Goal: Obtain resource: Download file/media

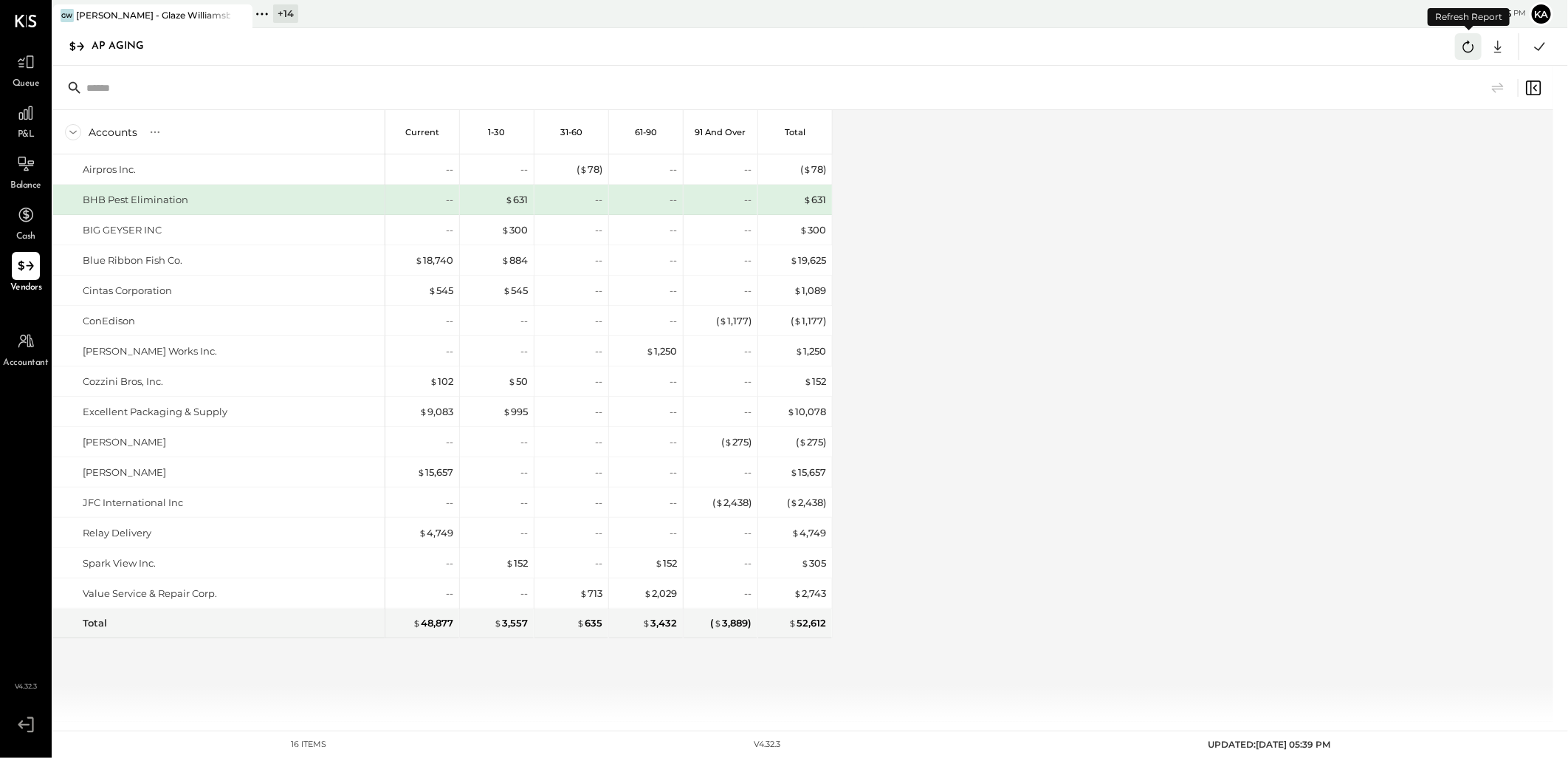
click at [1471, 45] on icon at bounding box center [1469, 47] width 19 height 19
click at [1473, 47] on icon at bounding box center [1469, 47] width 19 height 19
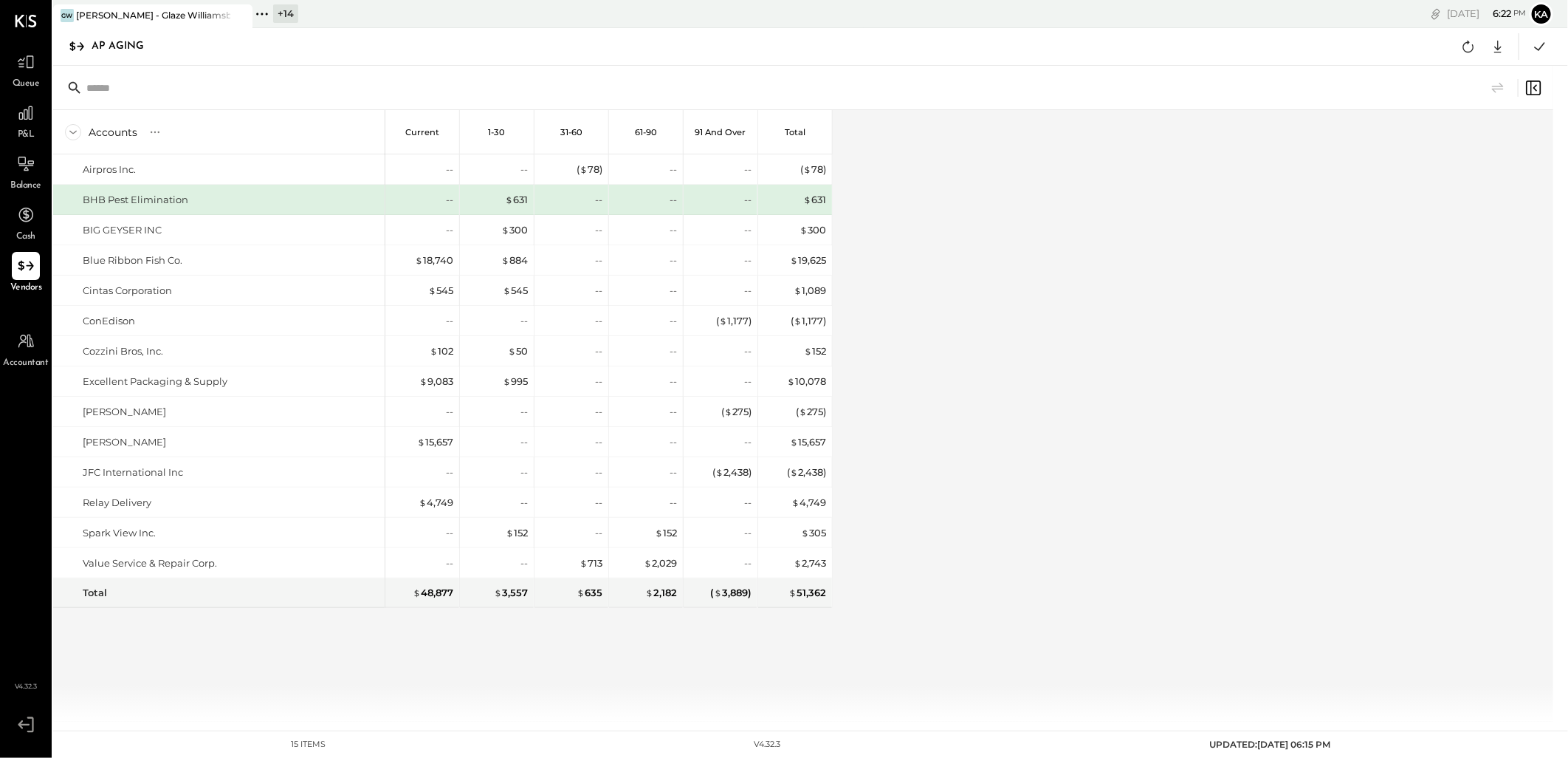
click at [262, 11] on icon at bounding box center [263, 14] width 19 height 19
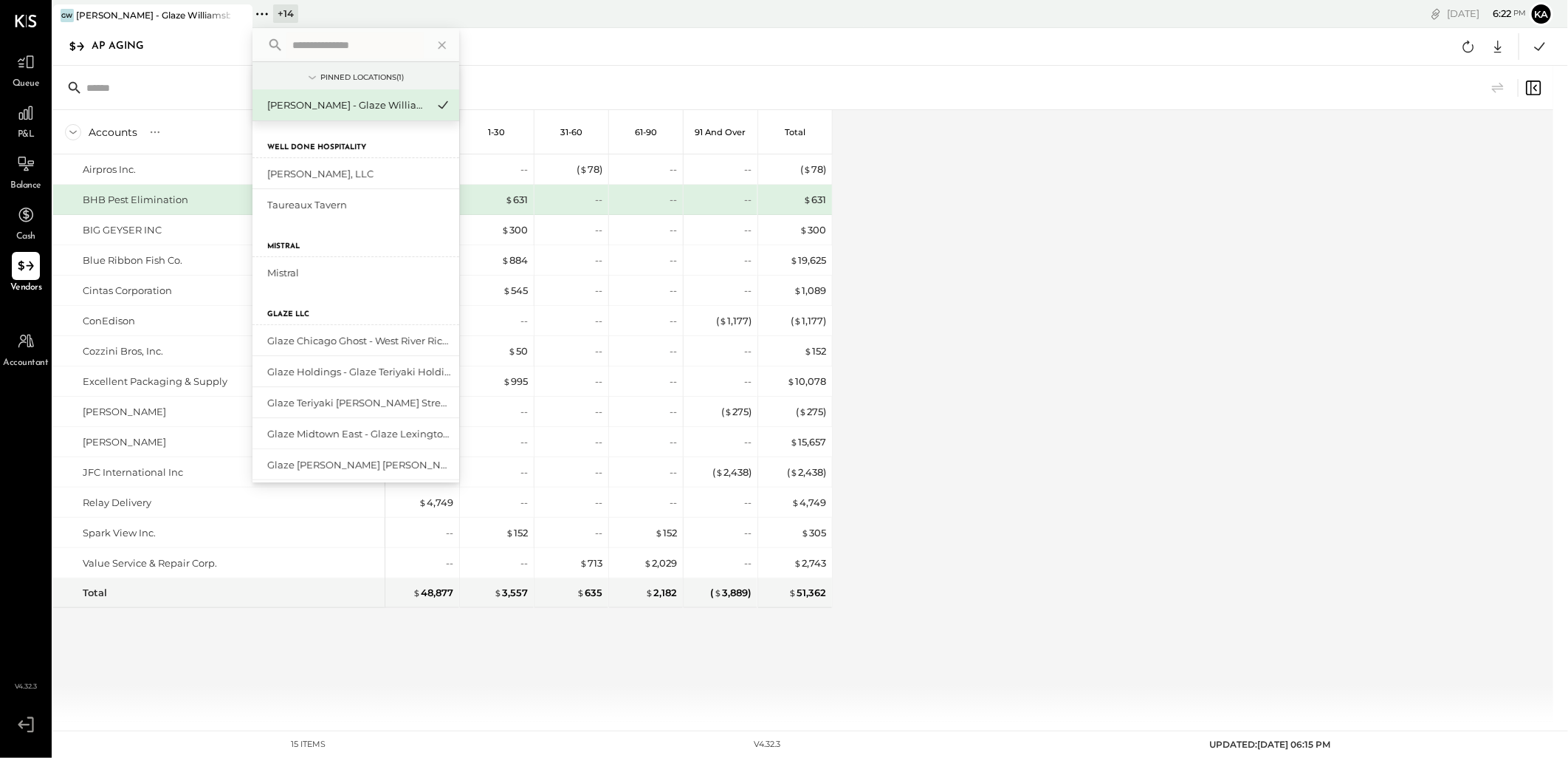
click at [317, 42] on input "text" at bounding box center [355, 45] width 137 height 27
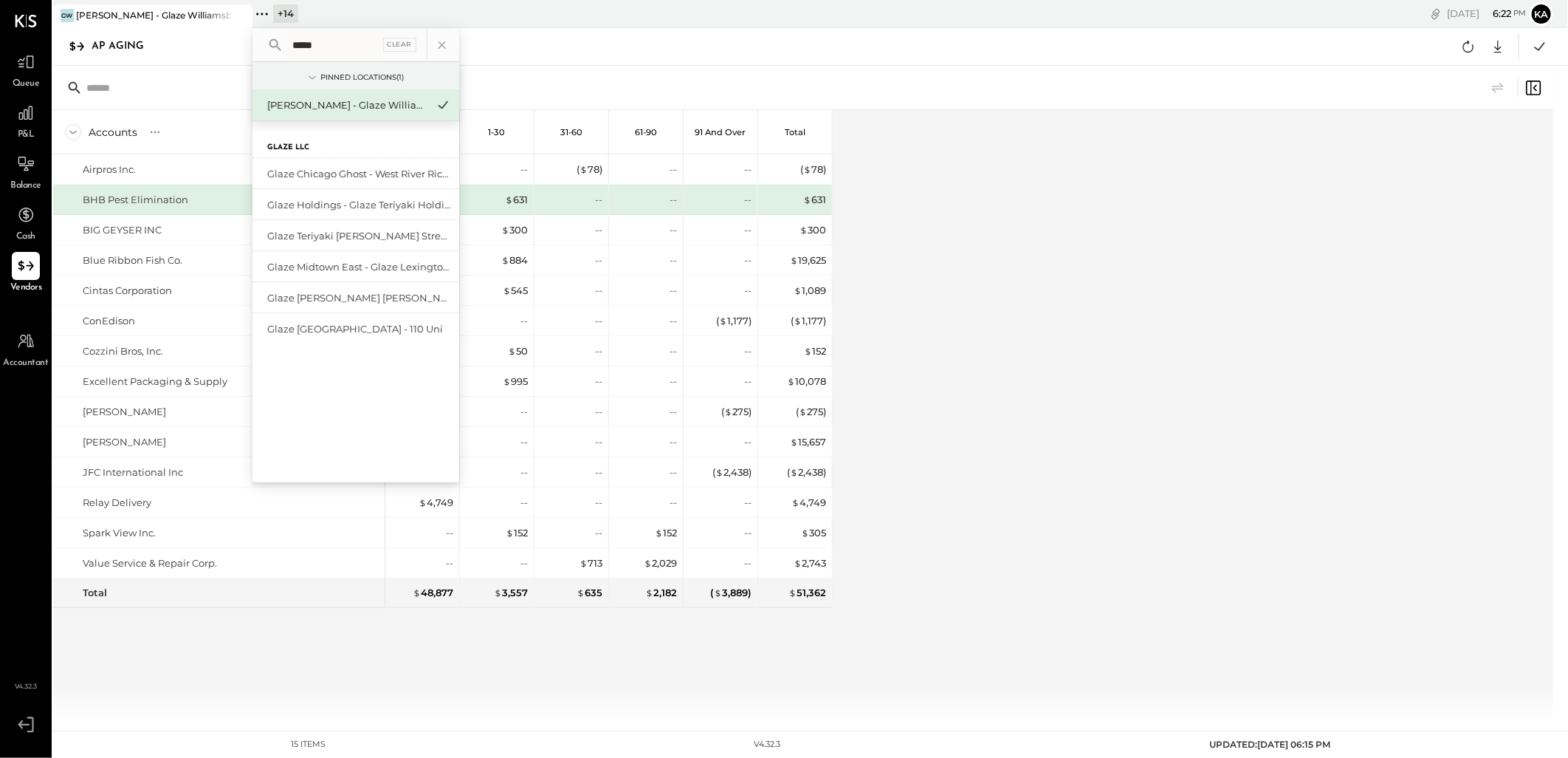
type input "*****"
click at [351, 329] on div "Glaze [GEOGRAPHIC_DATA] - 110 Uni" at bounding box center [347, 329] width 159 height 14
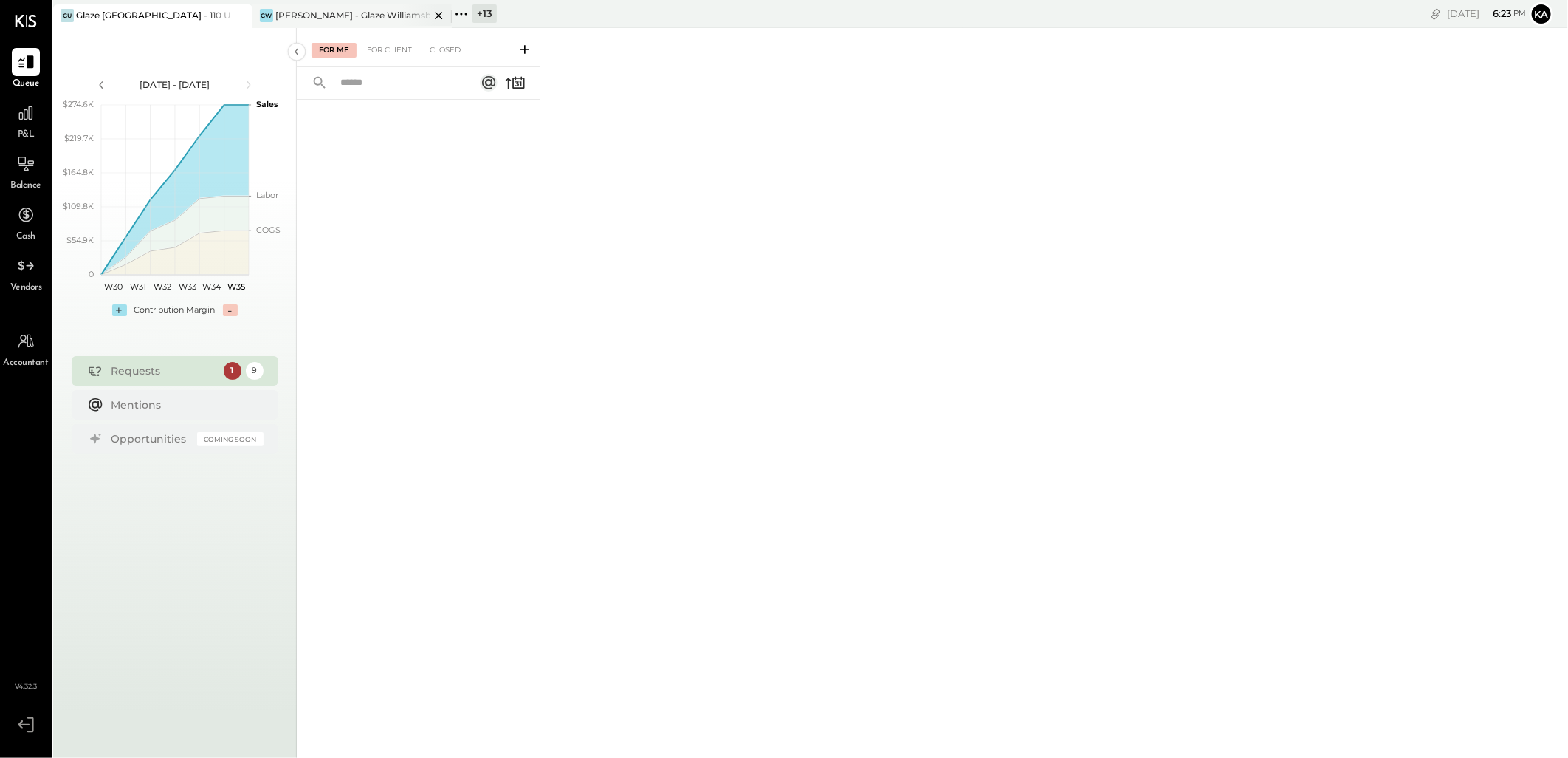
click at [438, 13] on icon at bounding box center [439, 15] width 7 height 7
click at [26, 273] on icon at bounding box center [26, 266] width 19 height 19
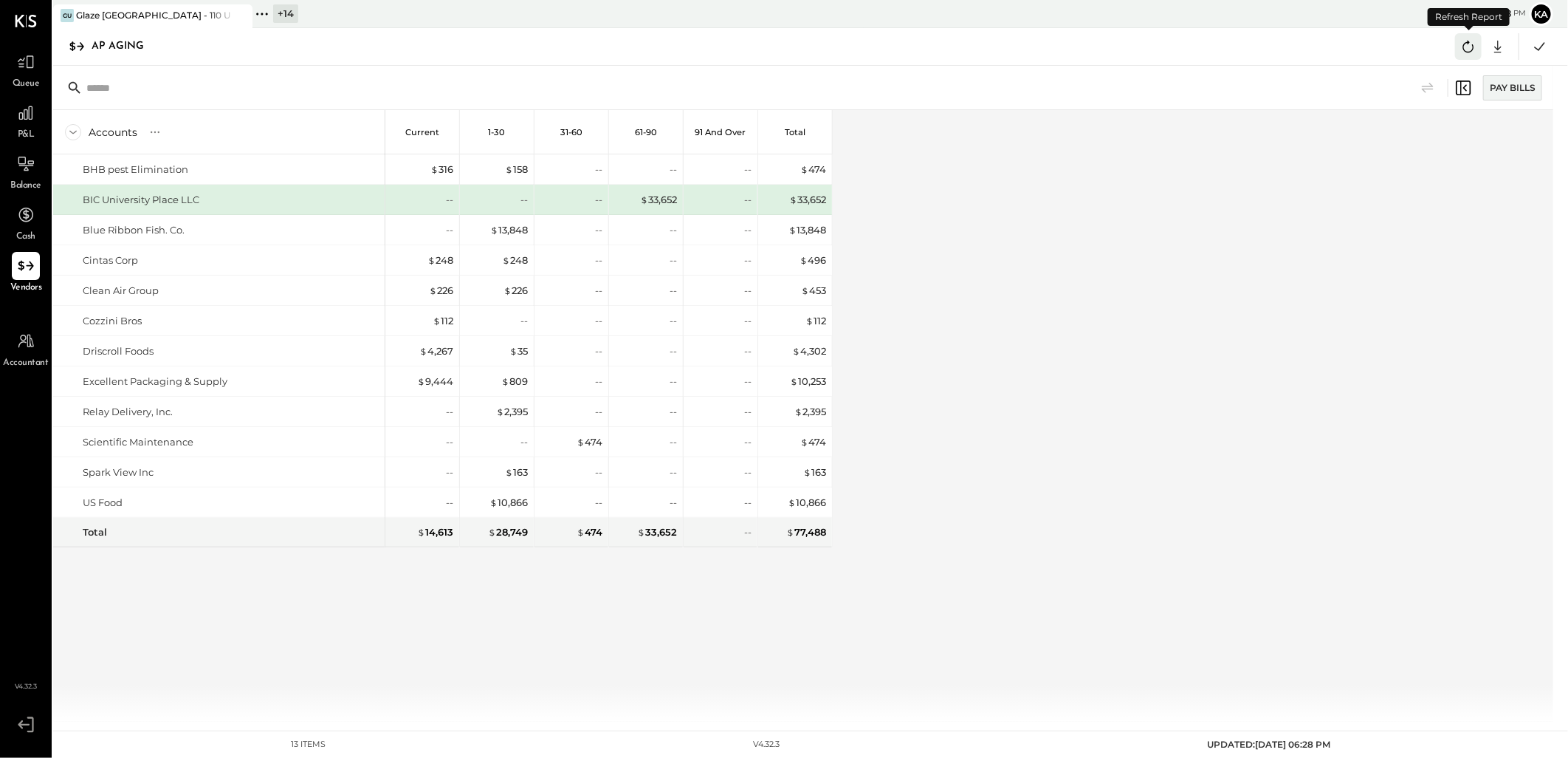
click at [1473, 46] on icon at bounding box center [1469, 46] width 11 height 11
click at [1155, 450] on div "Accounts S % GL Current 1-30 31-60 61-90 91 and Over Total BHB pest Elimination…" at bounding box center [804, 415] width 1503 height 611
click at [1503, 47] on icon at bounding box center [1498, 47] width 19 height 19
click at [1442, 123] on div "Excel" at bounding box center [1452, 133] width 119 height 31
click at [924, 310] on div "Accounts S % GL Current 1-30 31-60 61-90 91 and Over Total BHB pest Elimination…" at bounding box center [804, 415] width 1503 height 611
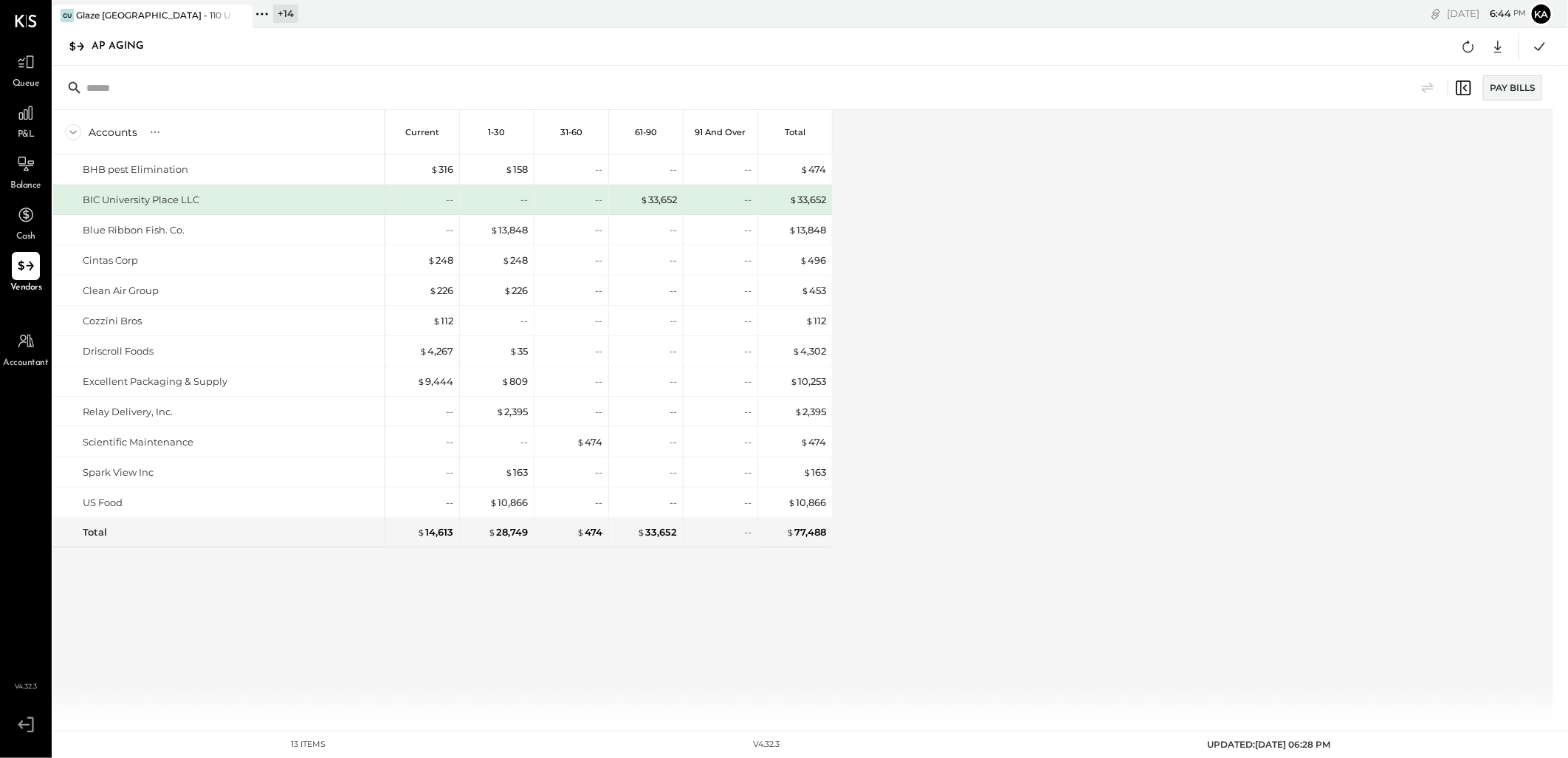
click at [262, 11] on icon at bounding box center [263, 14] width 19 height 19
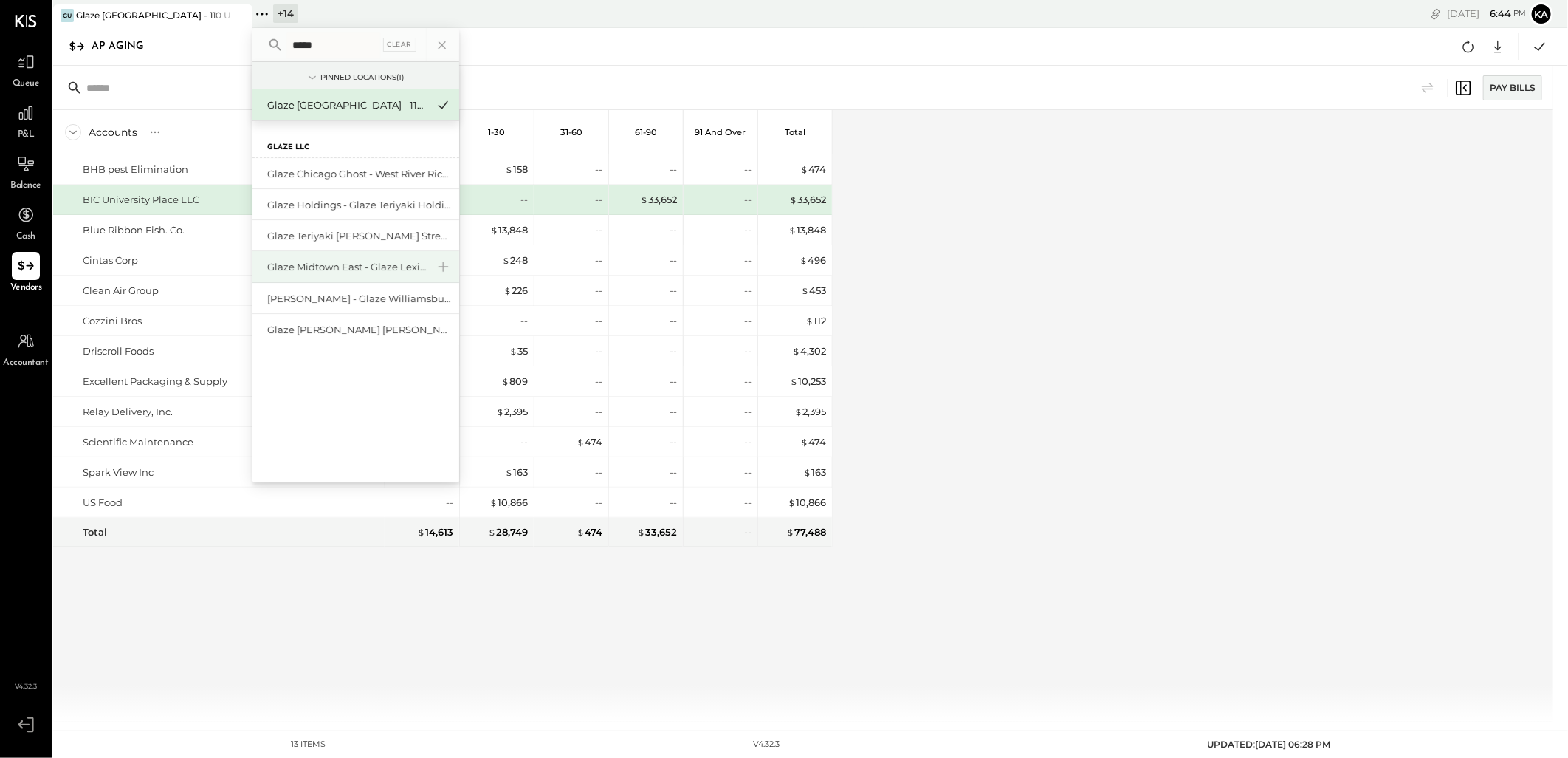
type input "*****"
click at [276, 264] on div "Glaze Midtown East - Glaze Lexington One LLC" at bounding box center [347, 267] width 159 height 14
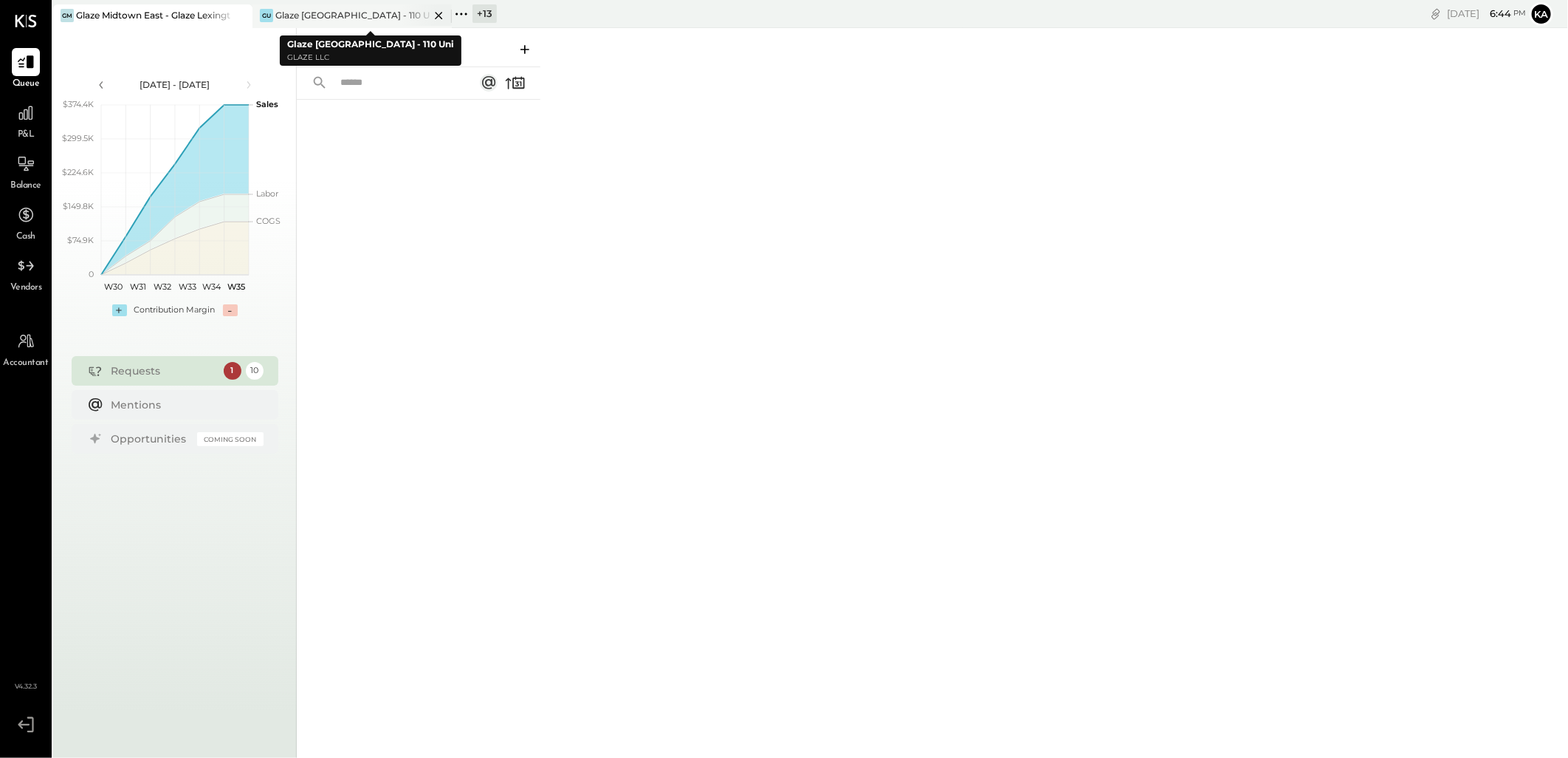
click at [436, 16] on icon at bounding box center [439, 16] width 19 height 18
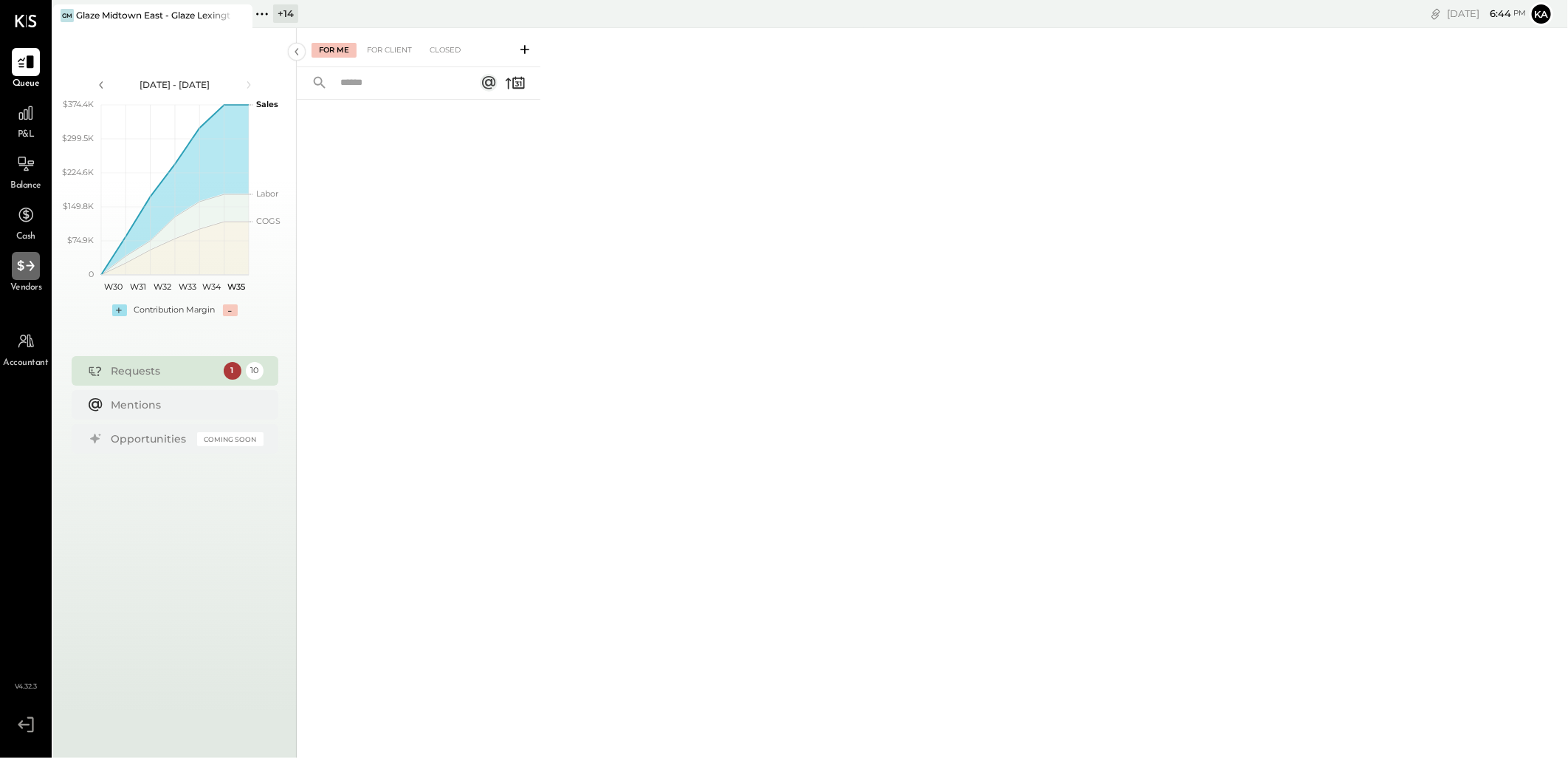
click at [31, 275] on icon at bounding box center [26, 266] width 19 height 19
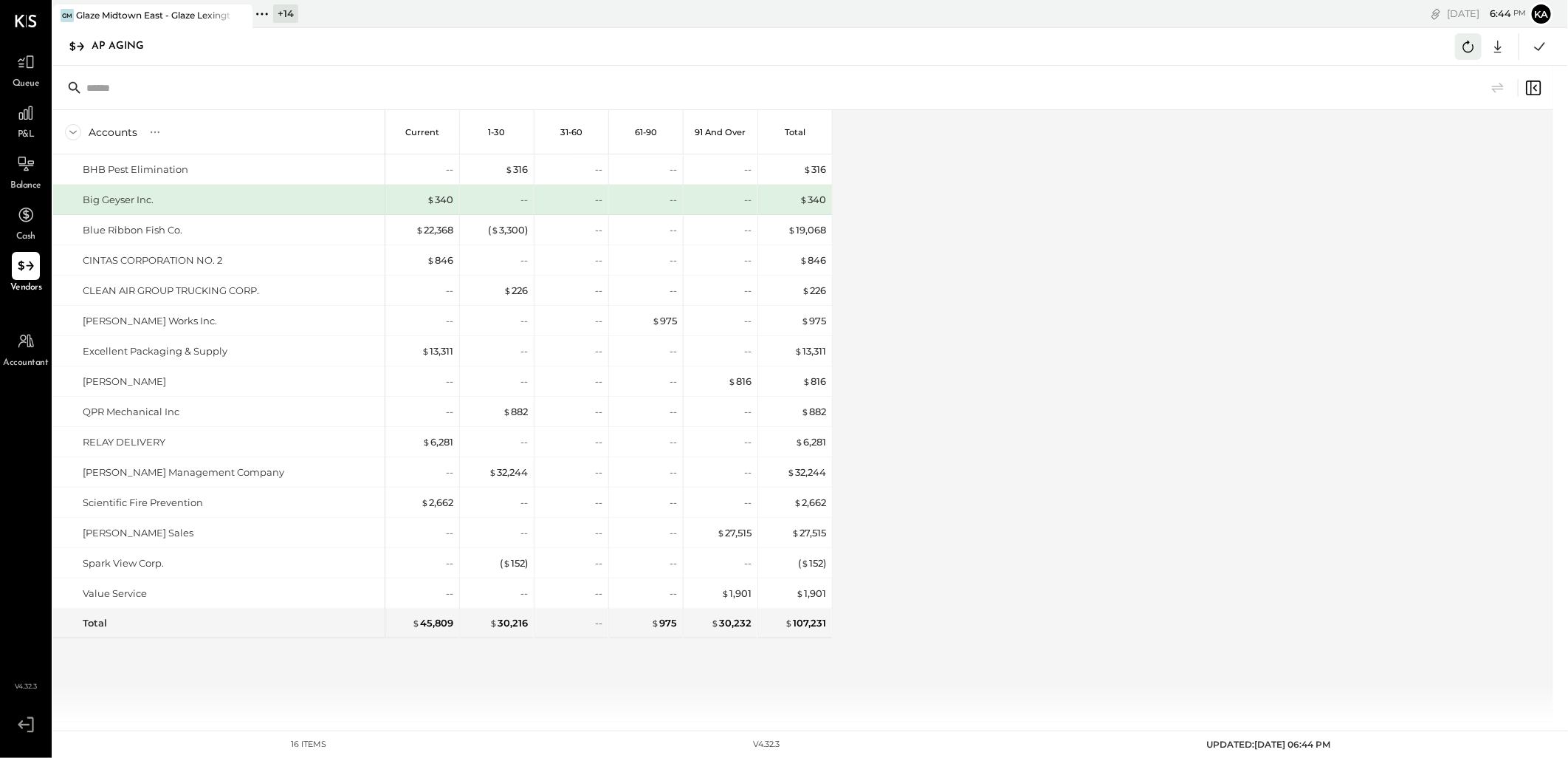
click at [1468, 47] on icon at bounding box center [1469, 47] width 19 height 19
click at [1496, 46] on icon at bounding box center [1498, 47] width 19 height 19
click at [1436, 136] on div "Excel" at bounding box center [1452, 133] width 119 height 31
click at [1083, 513] on div "Accounts S % GL Current 1-30 31-60 61-90 91 and Over Total BHB Pest Elimination…" at bounding box center [804, 415] width 1503 height 611
click at [1116, 378] on div "Accounts S % GL Current 1-30 31-60 61-90 91 and Over Total BHB Pest Elimination…" at bounding box center [804, 415] width 1503 height 611
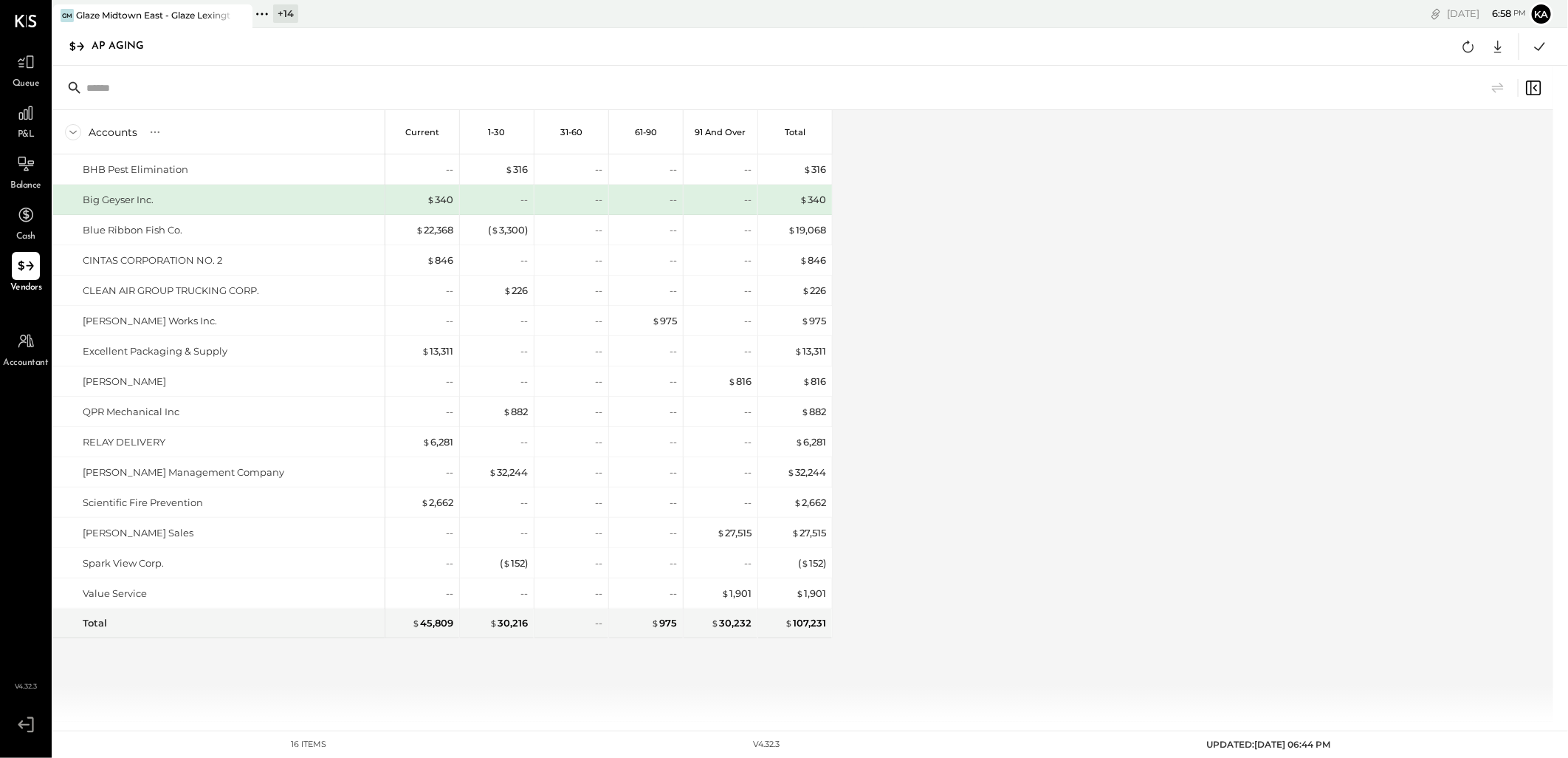
click at [257, 11] on icon at bounding box center [263, 14] width 19 height 19
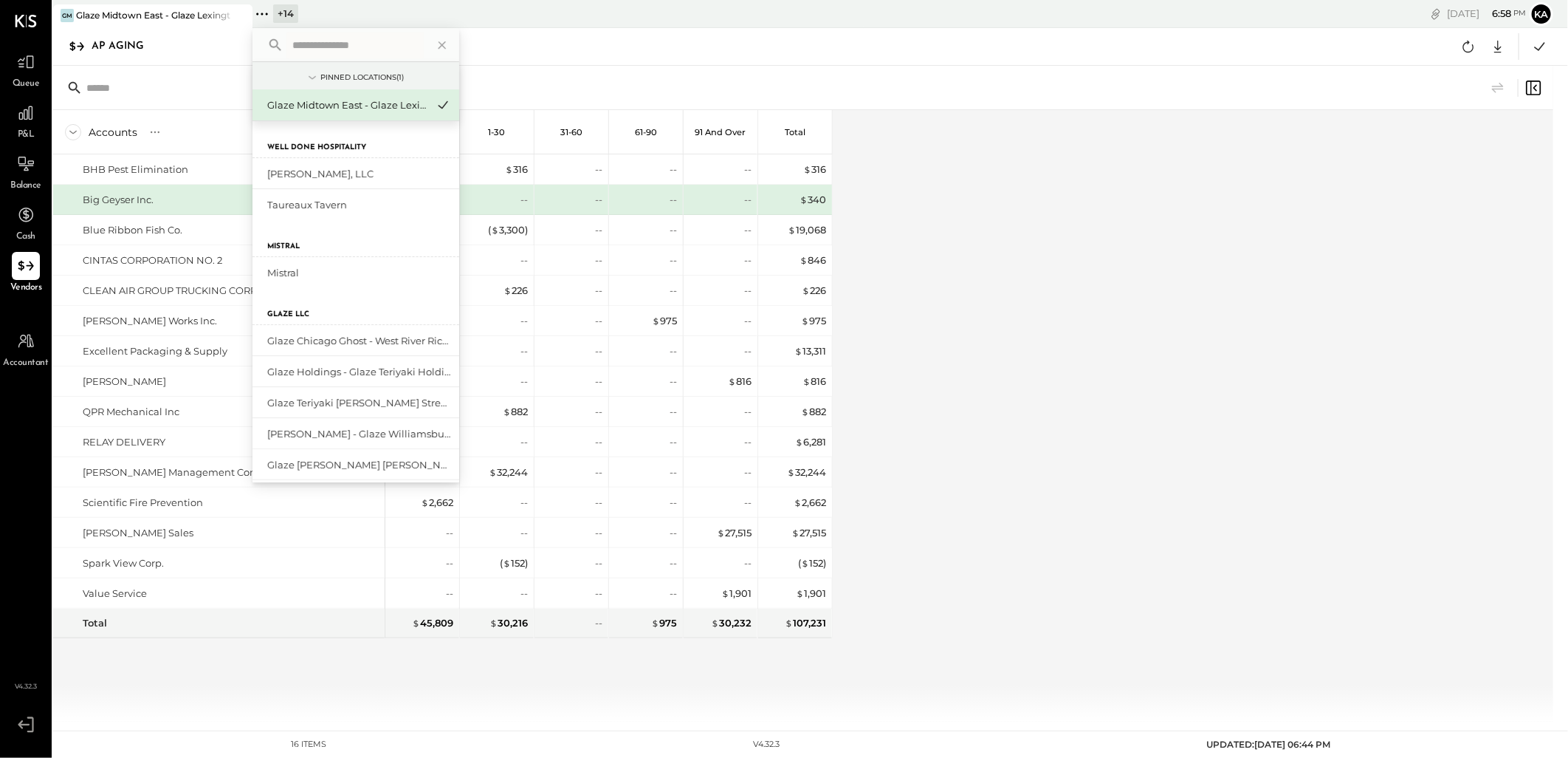
click at [318, 50] on input "text" at bounding box center [355, 45] width 137 height 27
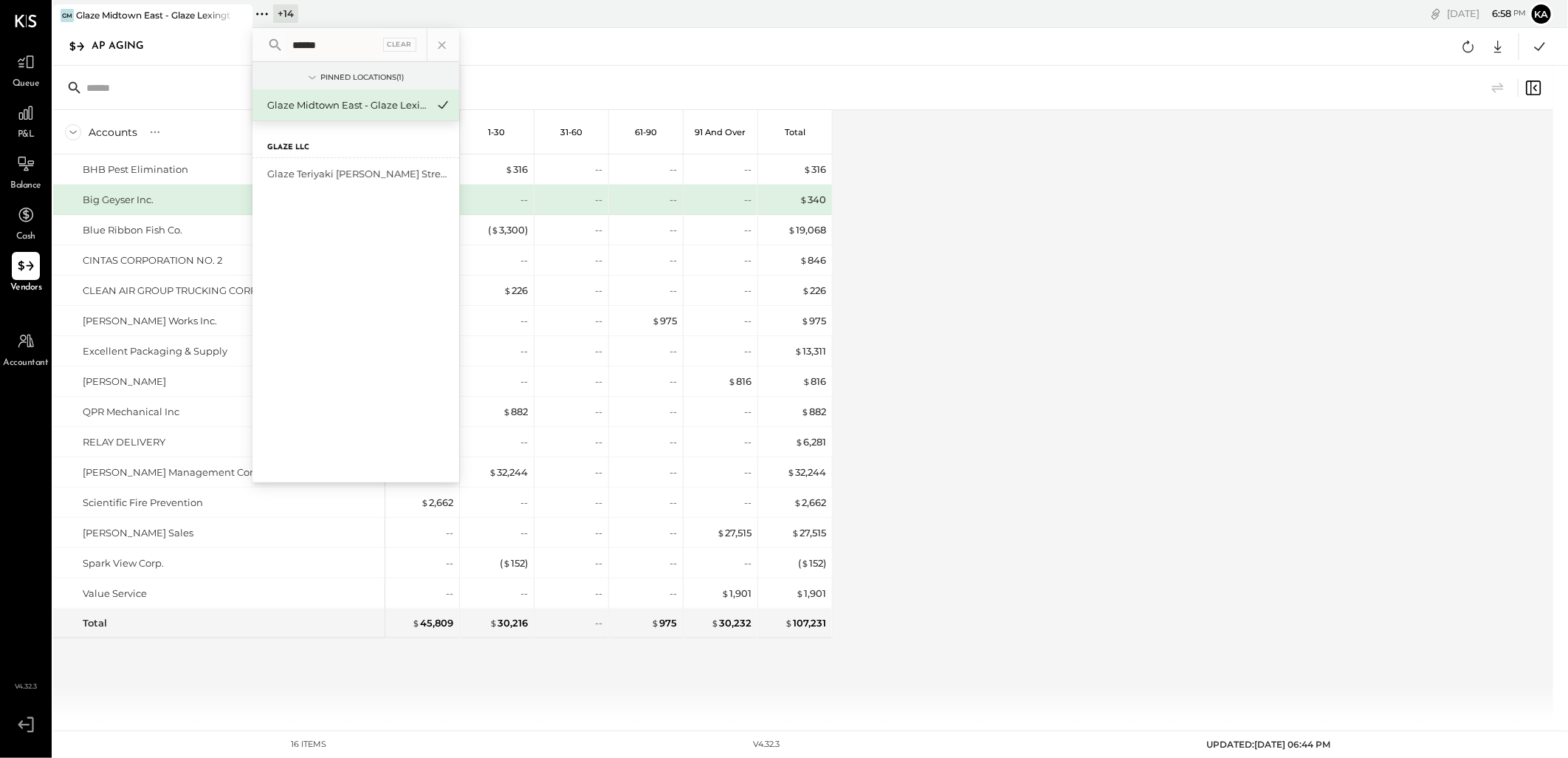
type input "******"
click at [362, 172] on div "Glaze Teriyaki [PERSON_NAME] Street - [PERSON_NAME] River [PERSON_NAME] LLC" at bounding box center [347, 174] width 159 height 14
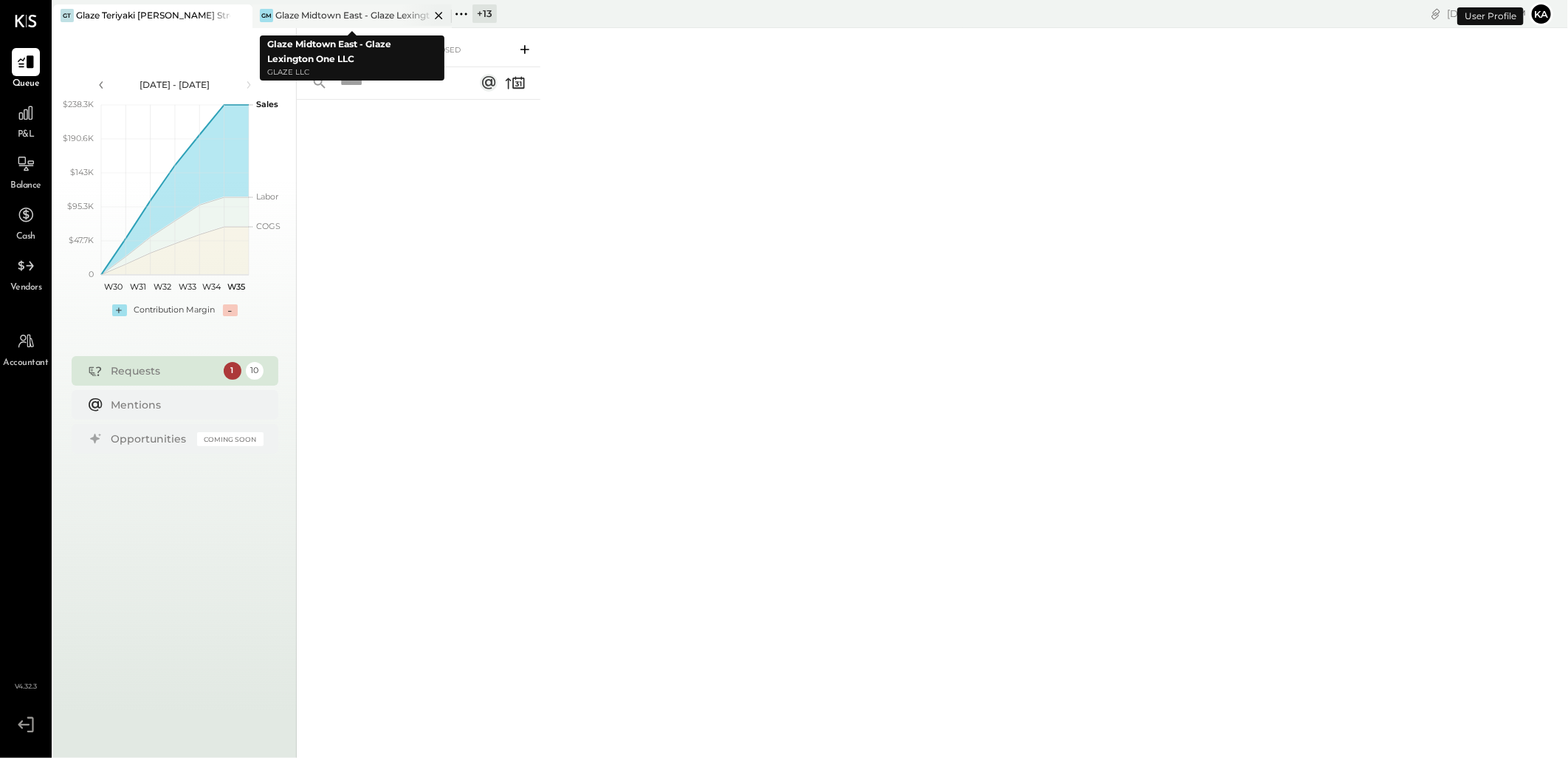
click at [433, 15] on icon at bounding box center [439, 16] width 19 height 18
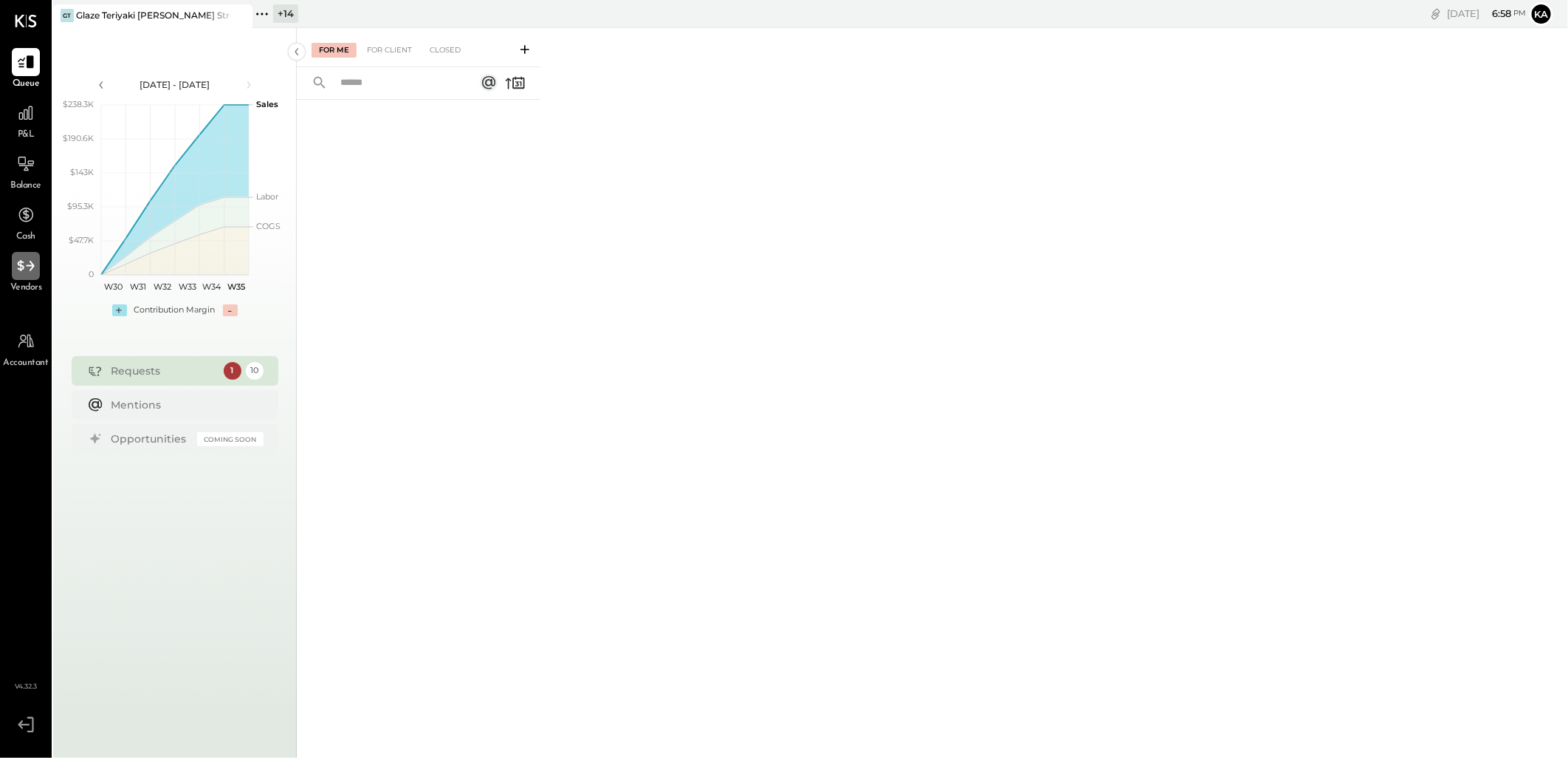
click at [33, 270] on icon at bounding box center [26, 266] width 19 height 19
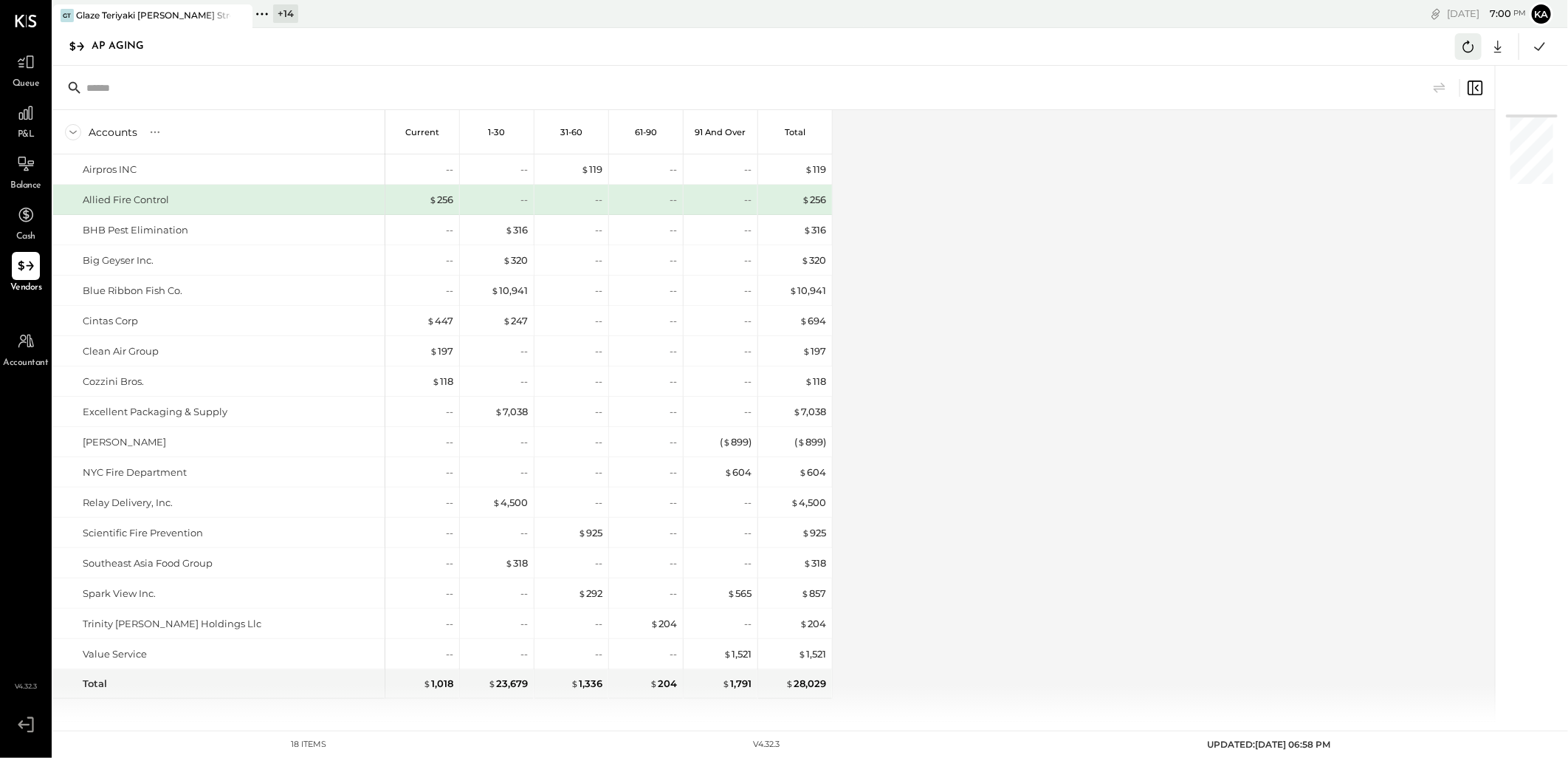
click at [1464, 42] on icon at bounding box center [1469, 47] width 19 height 19
click at [1496, 44] on icon at bounding box center [1498, 47] width 19 height 19
click at [1457, 132] on div "Excel" at bounding box center [1452, 133] width 119 height 31
click at [1027, 285] on div "Accounts S % GL Current 1-30 31-60 61-90 91 and Over Total Airpros INC Allied F…" at bounding box center [775, 415] width 1444 height 611
click at [262, 13] on icon at bounding box center [262, 13] width 3 height 3
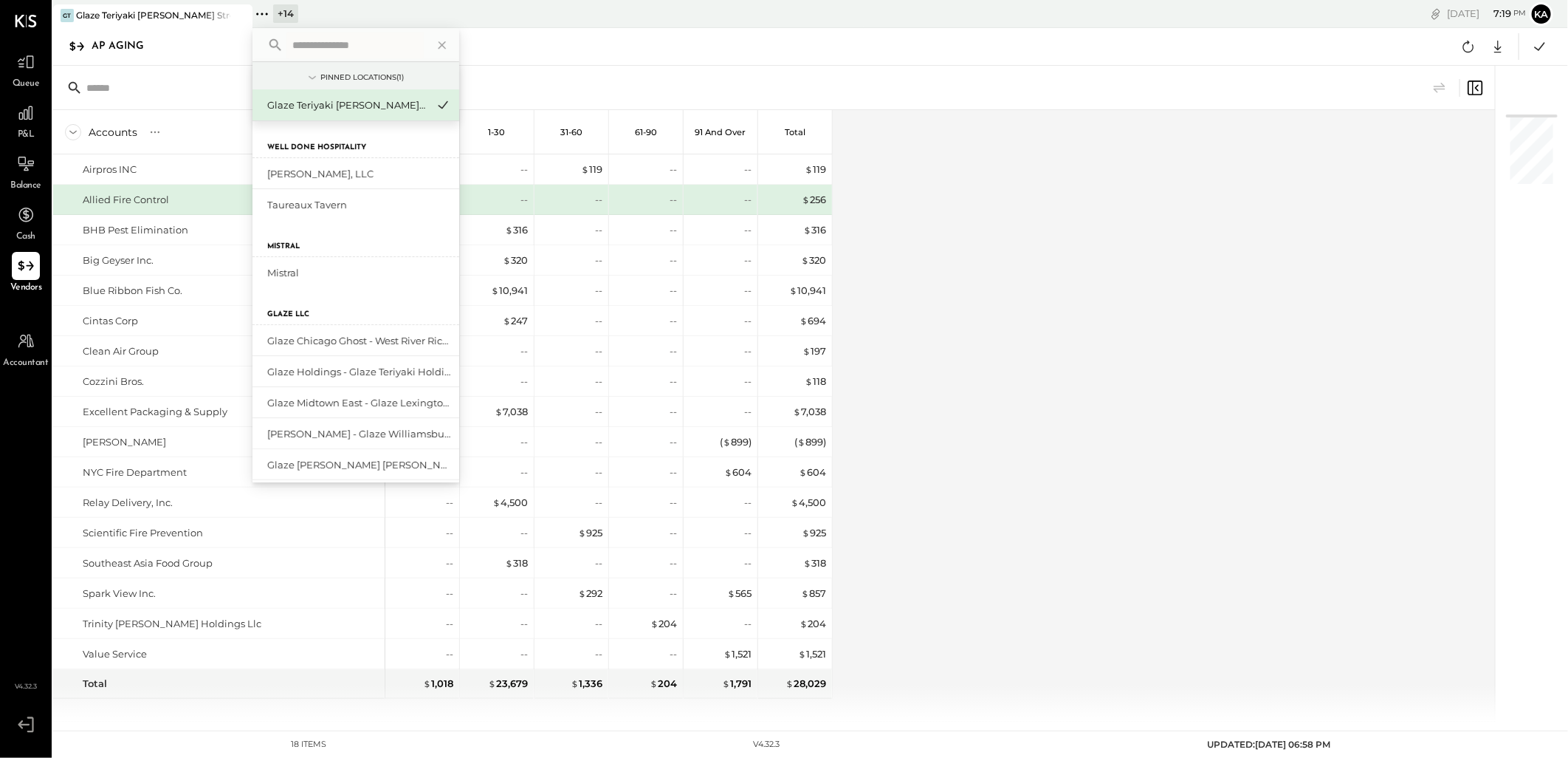
click at [360, 39] on input "text" at bounding box center [355, 45] width 137 height 27
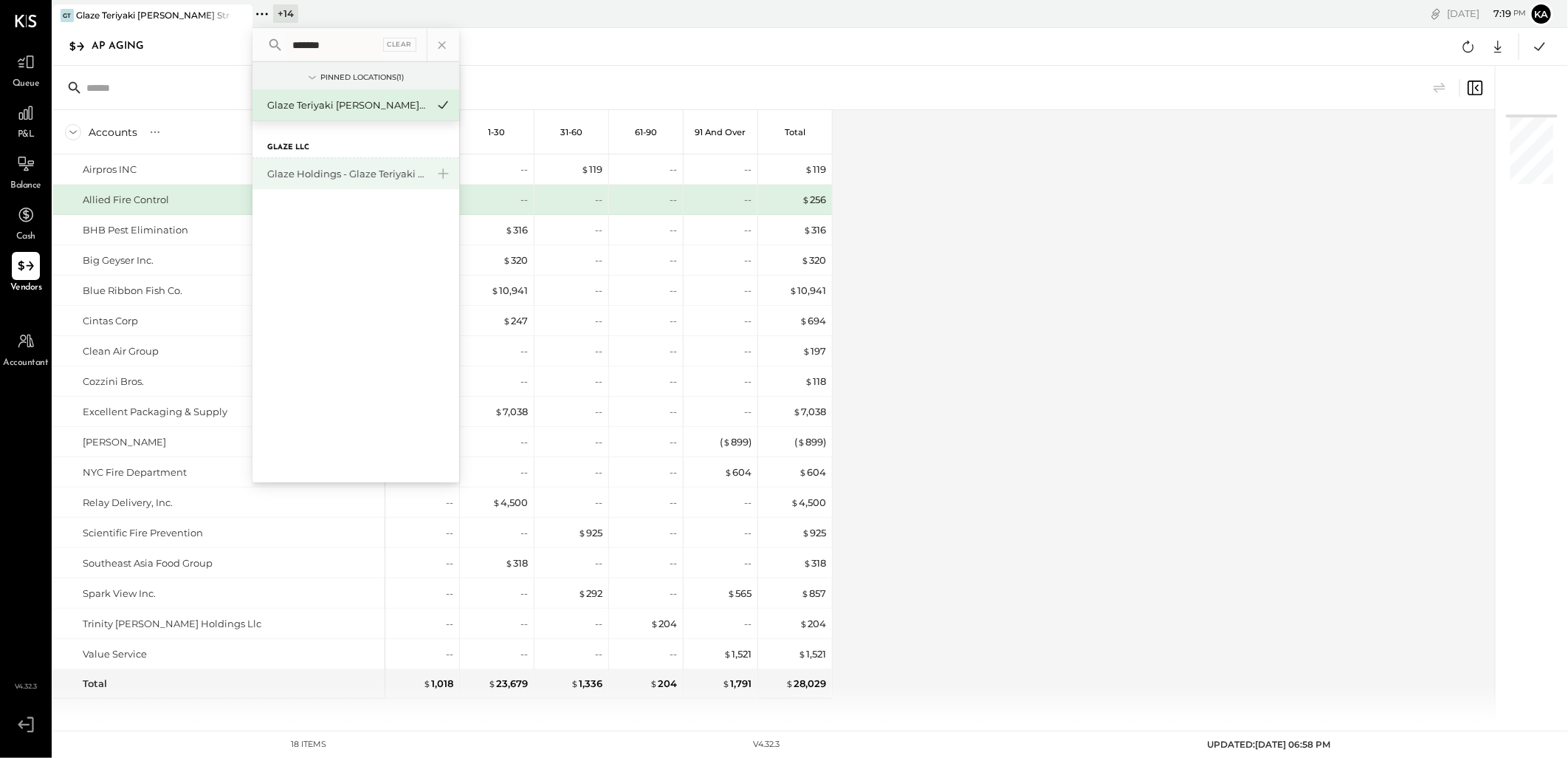
type input "*******"
click at [417, 172] on div "Glaze Holdings - Glaze Teriyaki Holdings LLC" at bounding box center [347, 174] width 159 height 14
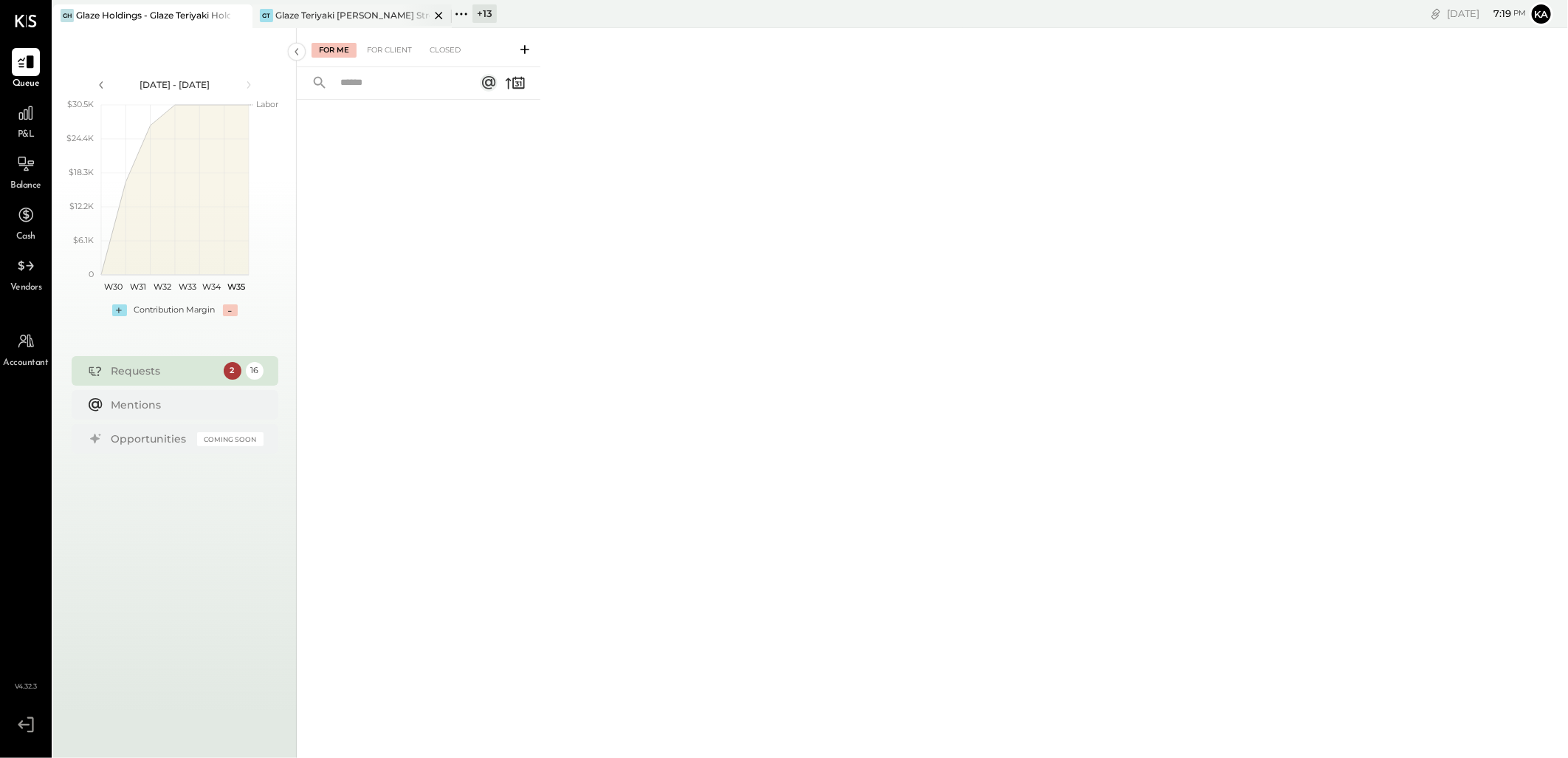
click at [440, 16] on icon at bounding box center [439, 15] width 7 height 7
click at [34, 263] on icon at bounding box center [26, 266] width 19 height 19
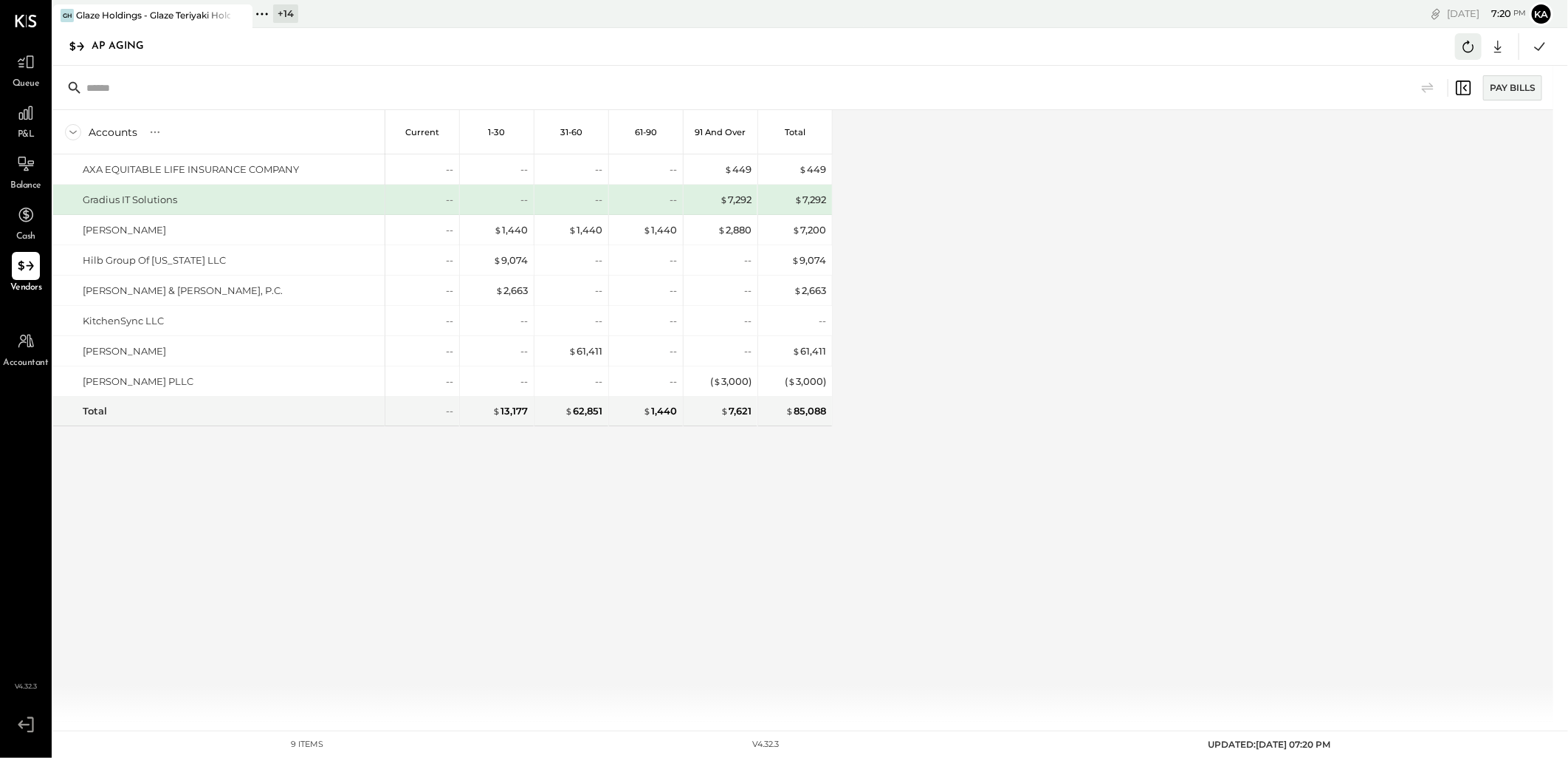
click at [1467, 47] on icon at bounding box center [1469, 47] width 19 height 19
click at [1500, 49] on icon at bounding box center [1498, 47] width 19 height 19
click at [1457, 134] on div "Excel" at bounding box center [1452, 133] width 119 height 31
drag, startPoint x: 960, startPoint y: 393, endPoint x: 894, endPoint y: 251, distance: 156.6
click at [961, 393] on div "Accounts S % GL Current 1-30 31-60 61-90 91 and Over Total AXA EQUITABLE LIFE I…" at bounding box center [804, 415] width 1503 height 611
